Goal: Task Accomplishment & Management: Complete application form

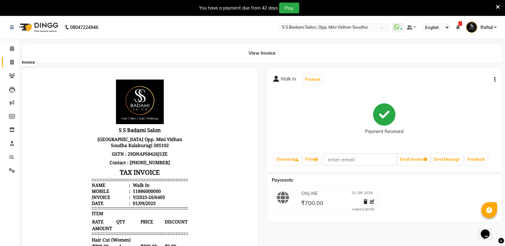
click at [10, 66] on span at bounding box center [11, 62] width 11 height 7
select select "service"
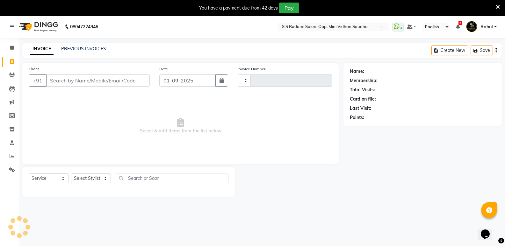
type input "6410"
select select "4533"
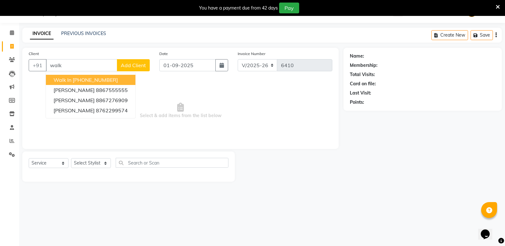
click at [105, 82] on ngb-highlight "[PHONE_NUMBER]" at bounding box center [95, 80] width 45 height 6
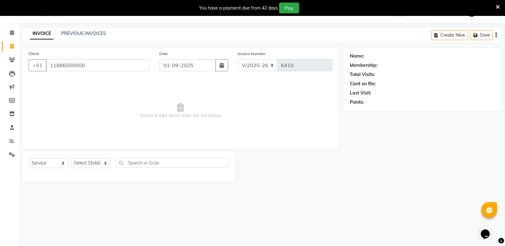
type input "11886000000"
select select "1: Object"
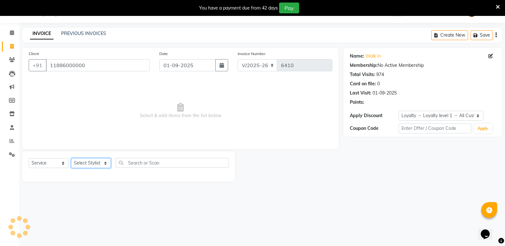
click at [95, 161] on select "Select Stylist [PERSON_NAME] [PERSON_NAME] Mallu Manjunath Marmma [PERSON_NAME]…" at bounding box center [91, 163] width 40 height 10
select select "28117"
click at [71, 158] on select "Select Stylist [PERSON_NAME] [PERSON_NAME] Mallu Manjunath Marmma [PERSON_NAME]…" at bounding box center [91, 163] width 40 height 10
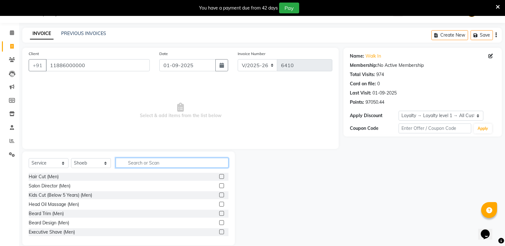
click at [150, 166] on input "text" at bounding box center [172, 163] width 113 height 10
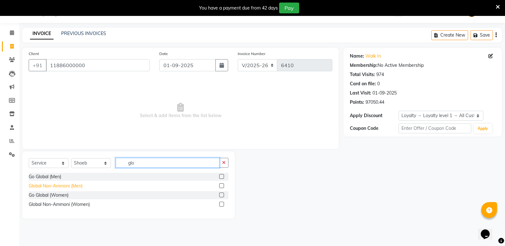
type input "glo"
click at [74, 187] on div "Global Non-Ammoni (Men)" at bounding box center [56, 186] width 54 height 7
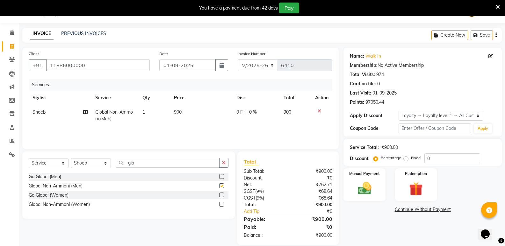
checkbox input "false"
click at [98, 163] on select "Select Stylist [PERSON_NAME] [PERSON_NAME] Mallu Manjunath Marmma [PERSON_NAME]…" at bounding box center [91, 163] width 40 height 10
select select "45809"
click at [71, 158] on select "Select Stylist [PERSON_NAME] [PERSON_NAME] Mallu Manjunath Marmma [PERSON_NAME]…" at bounding box center [91, 163] width 40 height 10
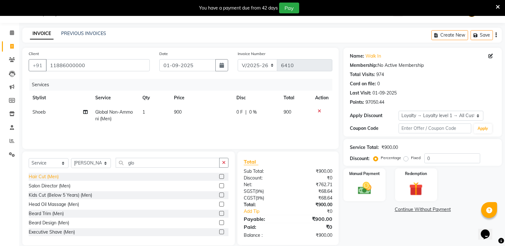
click at [46, 176] on div "Hair Cut (Men)" at bounding box center [44, 177] width 30 height 7
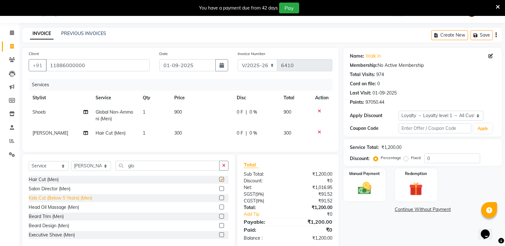
checkbox input "false"
click at [87, 171] on select "Select Stylist [PERSON_NAME] [PERSON_NAME] Mallu Manjunath Marmma [PERSON_NAME]…" at bounding box center [91, 166] width 40 height 10
select select "25908"
click at [71, 166] on select "Select Stylist [PERSON_NAME] [PERSON_NAME] Mallu Manjunath Marmma [PERSON_NAME]…" at bounding box center [91, 166] width 40 height 10
click at [53, 182] on div "Hair Cut (Men)" at bounding box center [44, 180] width 30 height 7
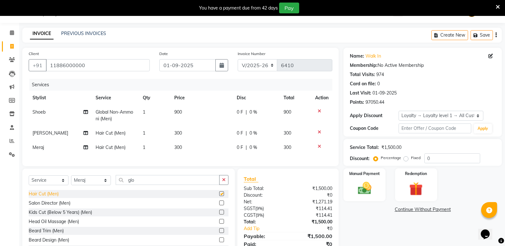
checkbox input "false"
click at [91, 185] on select "Select Stylist [PERSON_NAME] [PERSON_NAME] Mallu Manjunath Marmma [PERSON_NAME]…" at bounding box center [91, 181] width 40 height 10
select select "25907"
click at [71, 180] on select "Select Stylist [PERSON_NAME] [PERSON_NAME] Mallu Manjunath Marmma [PERSON_NAME]…" at bounding box center [91, 181] width 40 height 10
click at [56, 197] on div "Hair Cut (Men)" at bounding box center [44, 194] width 30 height 7
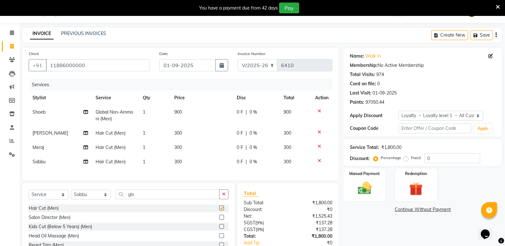
checkbox input "false"
drag, startPoint x: 142, startPoint y: 197, endPoint x: 124, endPoint y: 203, distance: 19.6
click at [124, 199] on input "glo" at bounding box center [168, 195] width 104 height 10
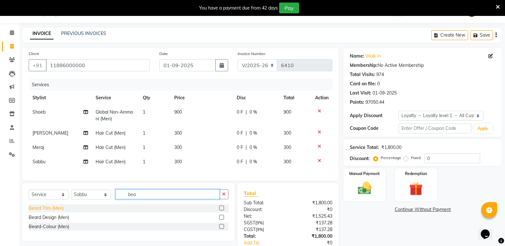
type input "bea"
click at [57, 212] on div "Beard Trim (Men)" at bounding box center [46, 208] width 35 height 7
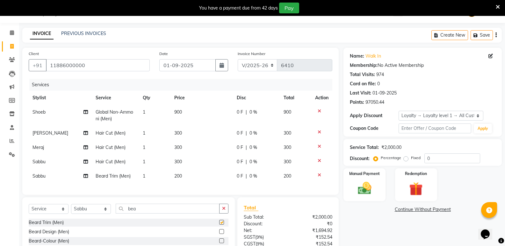
checkbox input "false"
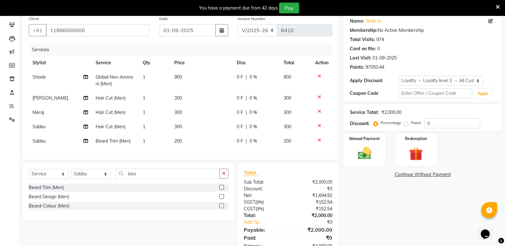
scroll to position [75, 0]
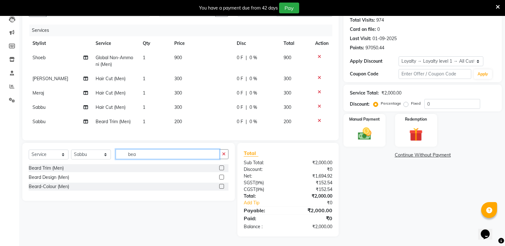
drag, startPoint x: 139, startPoint y: 155, endPoint x: 121, endPoint y: 158, distance: 17.5
click at [121, 158] on input "bea" at bounding box center [168, 154] width 104 height 10
type input "glo"
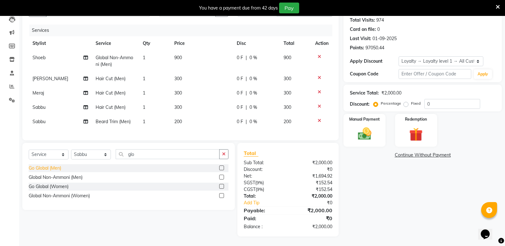
click at [54, 168] on div "Go Global (Men)" at bounding box center [45, 168] width 33 height 7
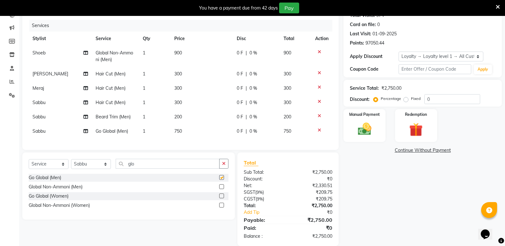
checkbox input "false"
drag, startPoint x: 137, startPoint y: 170, endPoint x: 114, endPoint y: 175, distance: 23.2
click at [114, 174] on div "Select Service Product Membership Package Voucher Prepaid Gift Card Select Styl…" at bounding box center [129, 166] width 200 height 15
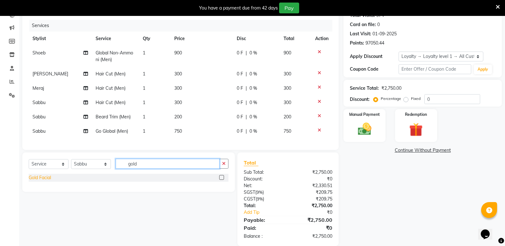
type input "gold"
click at [45, 181] on div "Gold Facial" at bounding box center [40, 178] width 22 height 7
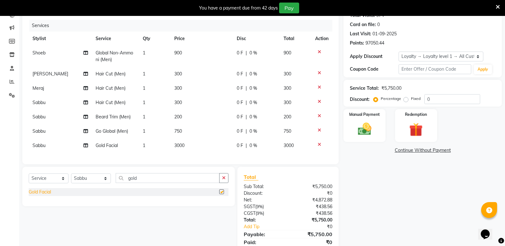
checkbox input "false"
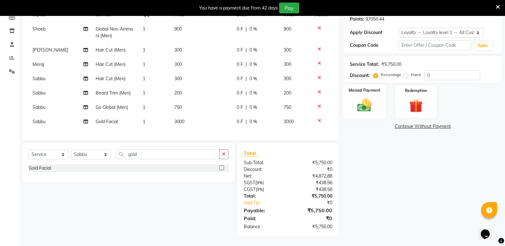
click at [359, 101] on img at bounding box center [364, 105] width 23 height 16
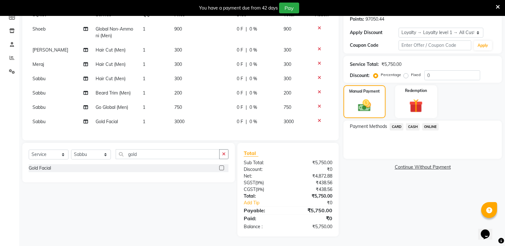
click at [412, 123] on span "CASH" at bounding box center [413, 126] width 14 height 7
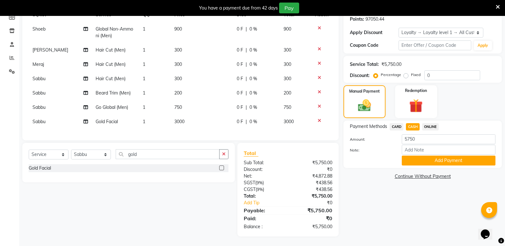
drag, startPoint x: 411, startPoint y: 154, endPoint x: 411, endPoint y: 182, distance: 28.0
click at [411, 157] on button "Add Payment" at bounding box center [449, 161] width 94 height 10
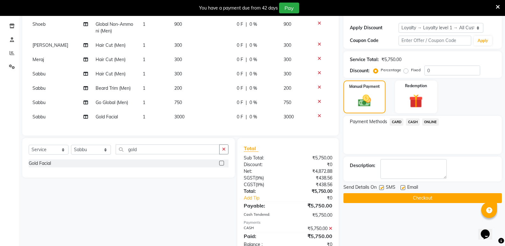
click at [404, 201] on button "Checkout" at bounding box center [422, 198] width 158 height 10
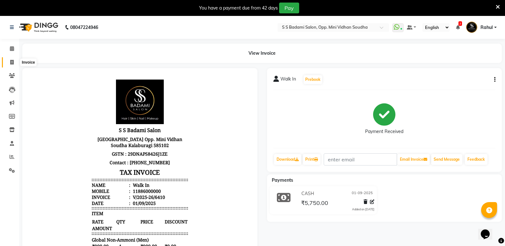
click at [14, 65] on span at bounding box center [11, 62] width 11 height 7
select select "service"
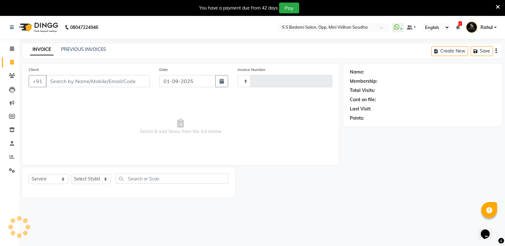
type input "6411"
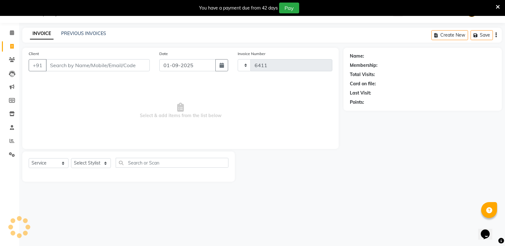
select select "4533"
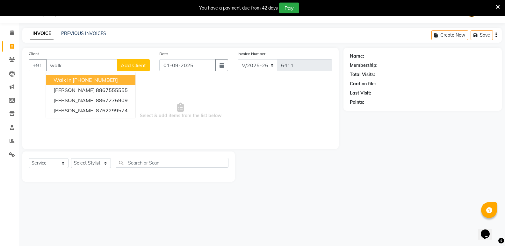
click at [80, 82] on ngb-highlight "[PHONE_NUMBER]" at bounding box center [95, 80] width 45 height 6
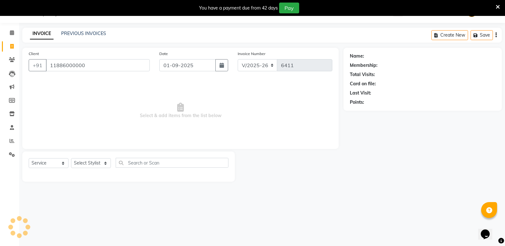
type input "11886000000"
click at [92, 161] on select "Select Stylist [PERSON_NAME] [PERSON_NAME] Mallu Manjunath Marmma [PERSON_NAME]…" at bounding box center [91, 163] width 40 height 10
select select "1: Object"
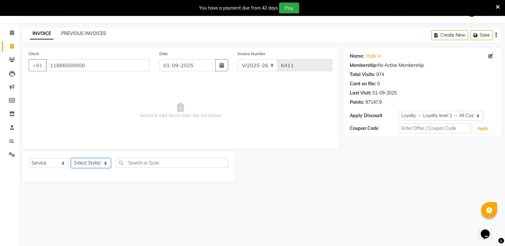
select select "74043"
click at [71, 158] on select "Select Stylist [PERSON_NAME] [PERSON_NAME] Mallu Manjunath Marmma [PERSON_NAME]…" at bounding box center [91, 163] width 40 height 10
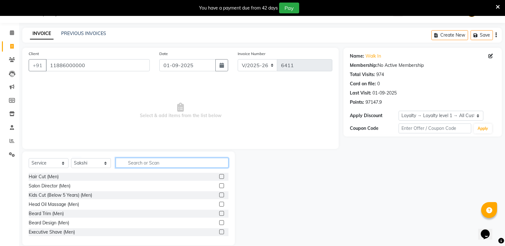
click at [178, 164] on input "text" at bounding box center [172, 163] width 113 height 10
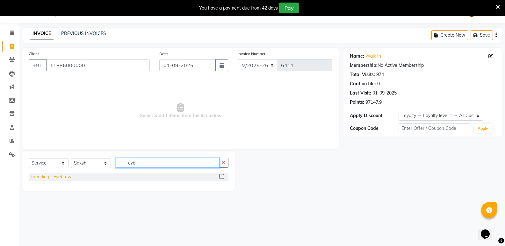
type input "eye"
click at [70, 176] on div "Threading - Eyebrow" at bounding box center [50, 177] width 43 height 7
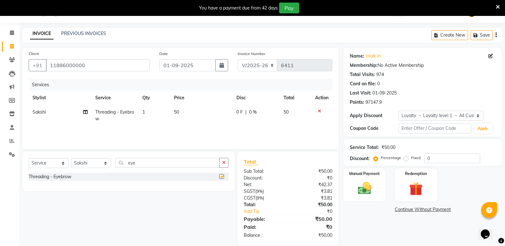
checkbox input "false"
drag, startPoint x: 173, startPoint y: 163, endPoint x: 108, endPoint y: 166, distance: 64.8
click at [108, 166] on div "Select Service Product Membership Package Voucher Prepaid Gift Card Select Styl…" at bounding box center [129, 165] width 200 height 15
type input "upp"
click at [43, 185] on div "Threading - Upperlip" at bounding box center [50, 186] width 42 height 7
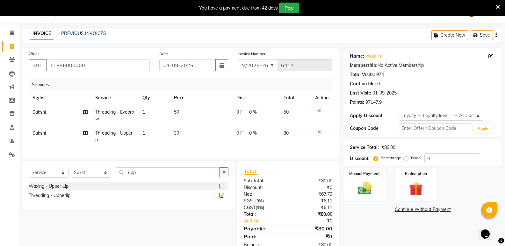
checkbox input "false"
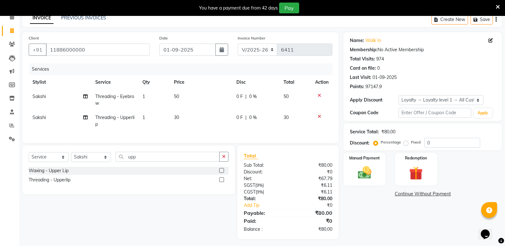
scroll to position [39, 0]
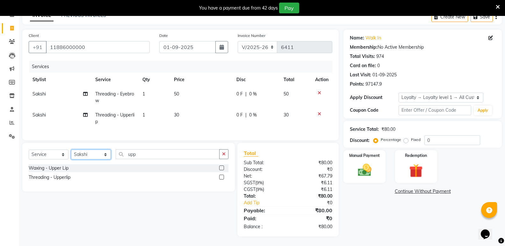
click at [86, 154] on select "Select Stylist [PERSON_NAME] [PERSON_NAME] Mallu Manjunath Marmma [PERSON_NAME]…" at bounding box center [91, 155] width 40 height 10
select select "25911"
click at [71, 150] on select "Select Stylist [PERSON_NAME] [PERSON_NAME] Mallu Manjunath Marmma [PERSON_NAME]…" at bounding box center [91, 155] width 40 height 10
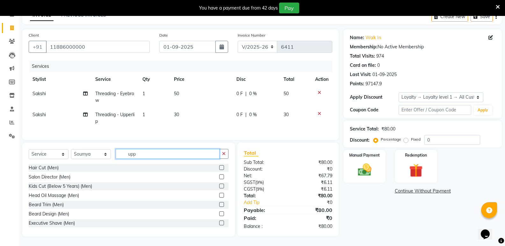
drag, startPoint x: 147, startPoint y: 155, endPoint x: 122, endPoint y: 159, distance: 25.5
click at [122, 159] on input "upp" at bounding box center [168, 154] width 104 height 10
type input "wom"
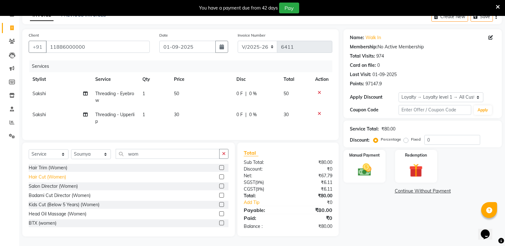
click at [59, 176] on div "Hair Cut (Women)" at bounding box center [47, 177] width 37 height 7
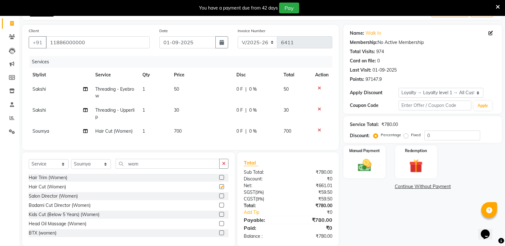
checkbox input "false"
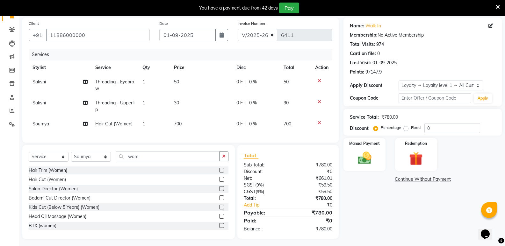
scroll to position [54, 0]
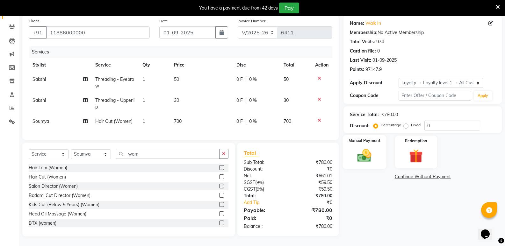
click at [374, 153] on img at bounding box center [364, 156] width 23 height 16
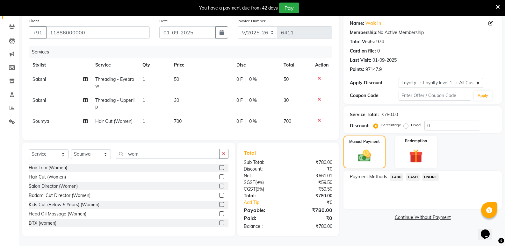
click at [414, 174] on span "CASH" at bounding box center [413, 177] width 14 height 7
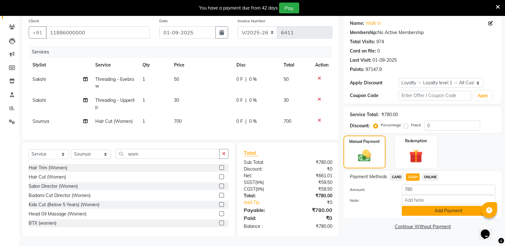
click at [420, 206] on button "Add Payment" at bounding box center [449, 211] width 94 height 10
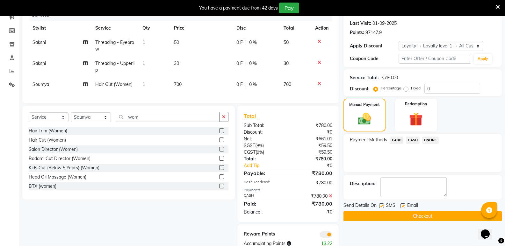
scroll to position [107, 0]
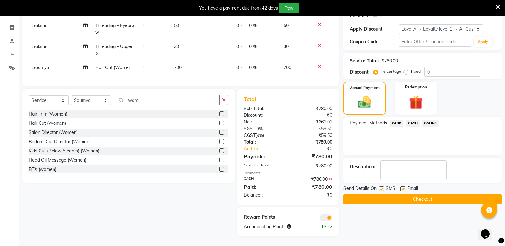
click at [419, 199] on button "Checkout" at bounding box center [422, 200] width 158 height 10
